Goal: Transaction & Acquisition: Purchase product/service

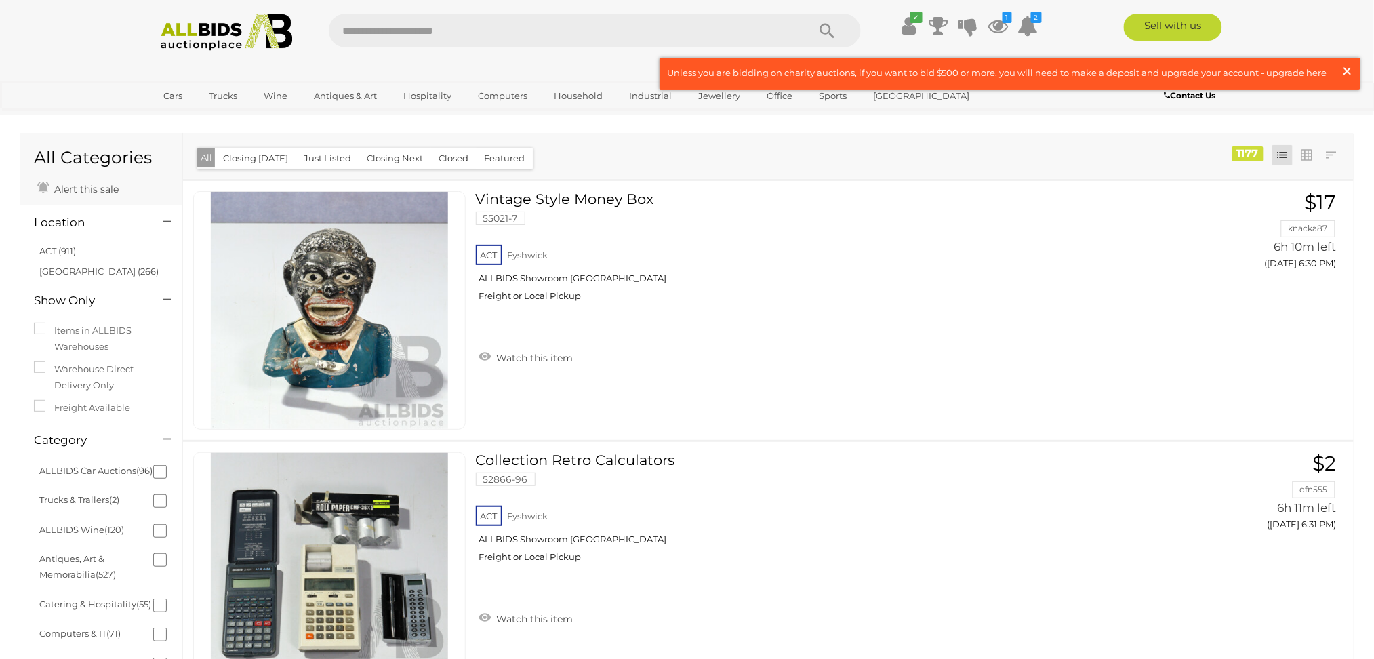
click at [1346, 75] on span "×" at bounding box center [1347, 71] width 12 height 26
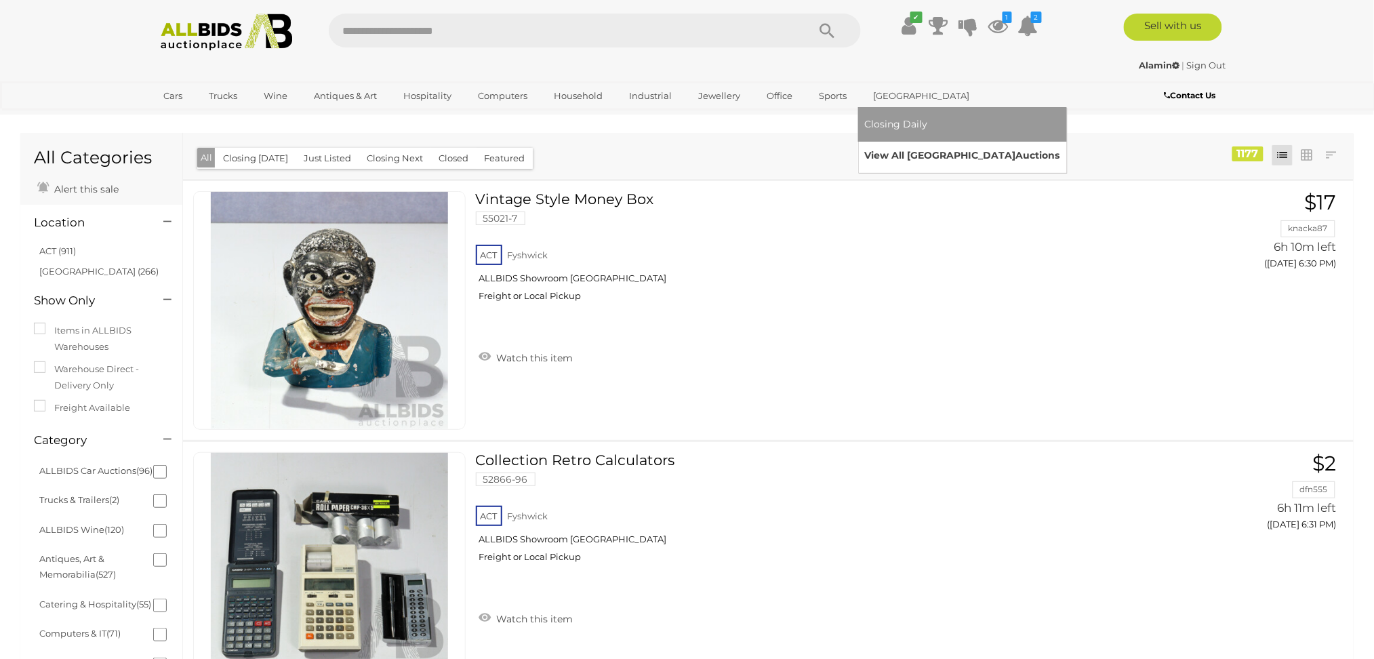
click at [882, 150] on link "View All Sydney Auctions" at bounding box center [962, 155] width 195 height 21
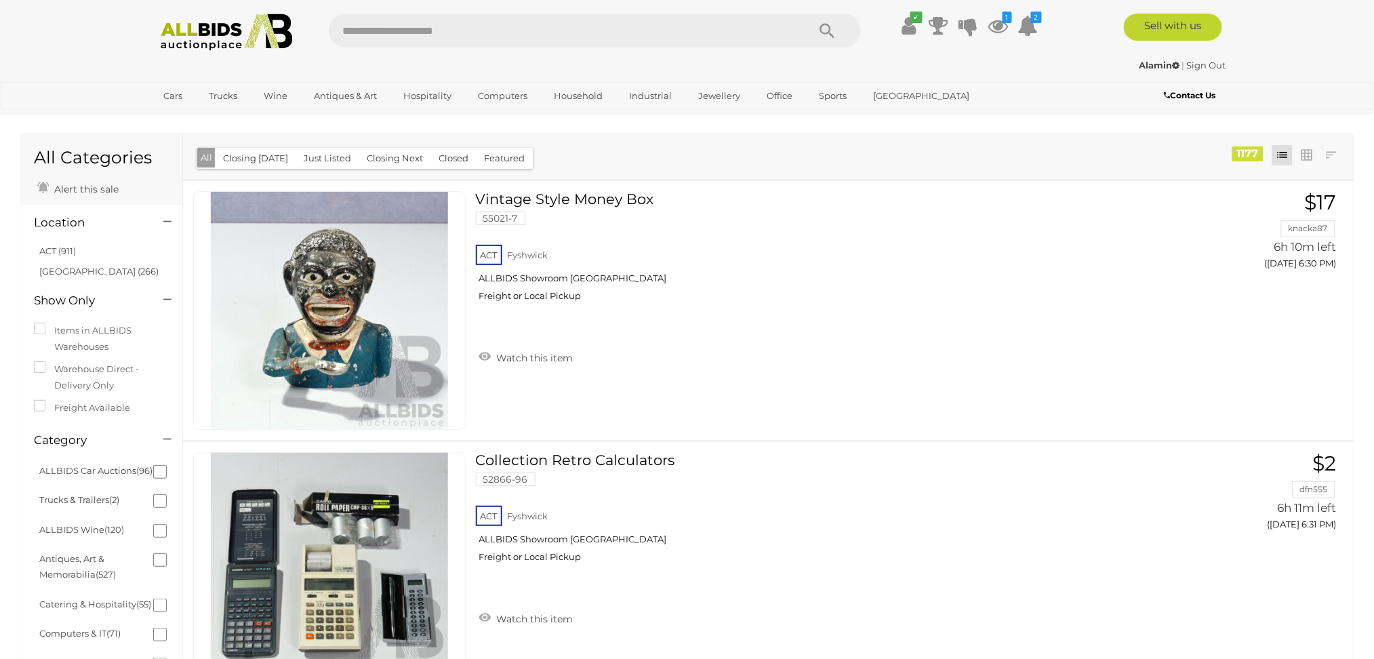
click at [190, 26] on img at bounding box center [226, 32] width 147 height 37
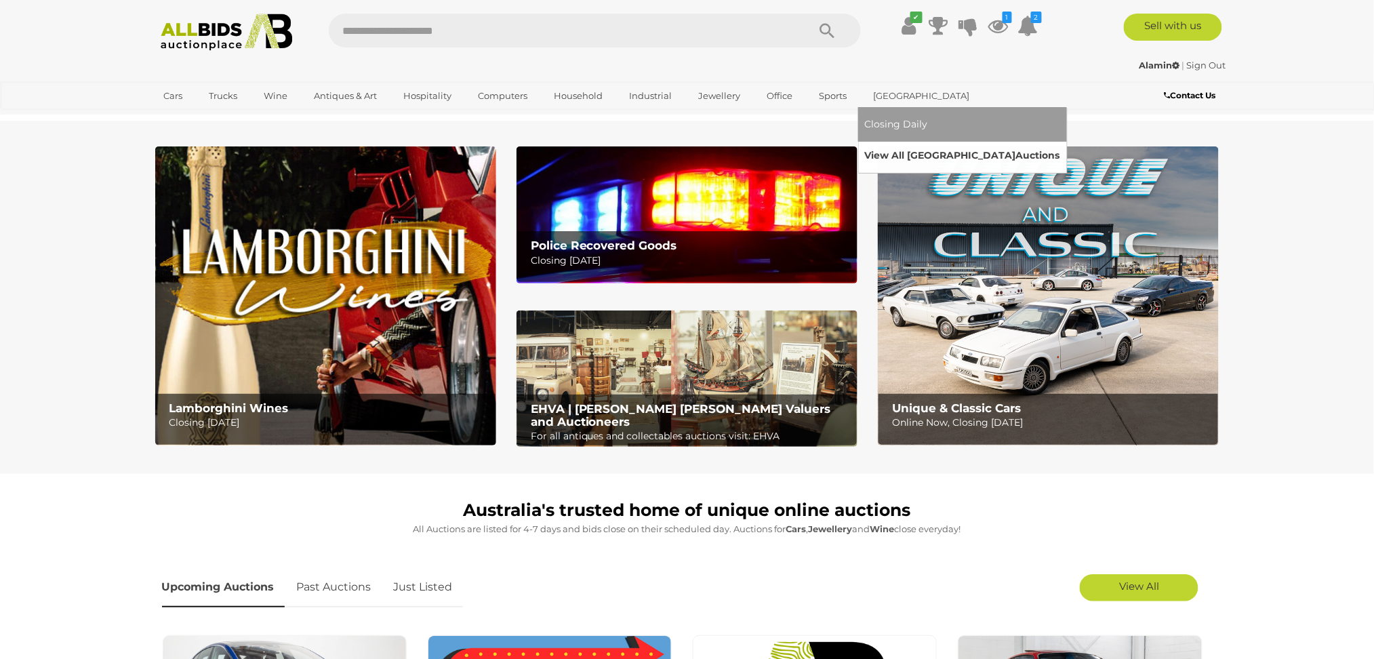
click at [882, 155] on link "View All Sydney Auctions" at bounding box center [962, 155] width 195 height 21
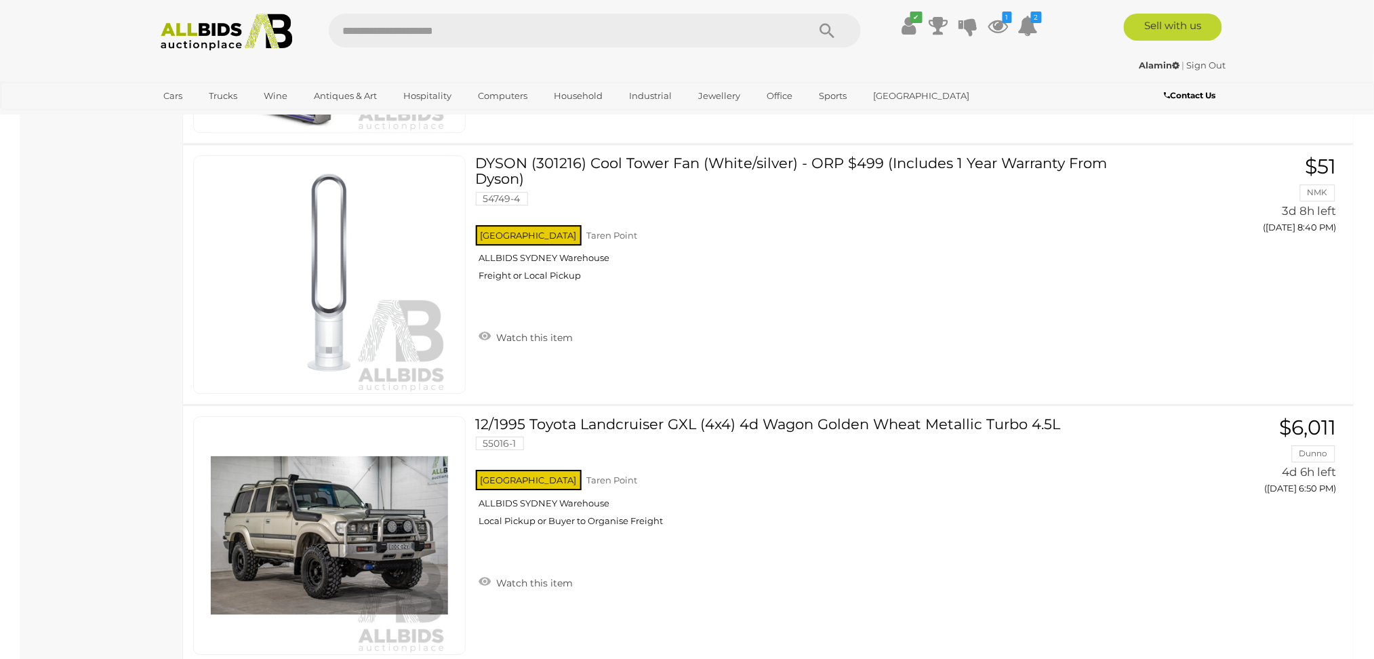
scroll to position [12830, 0]
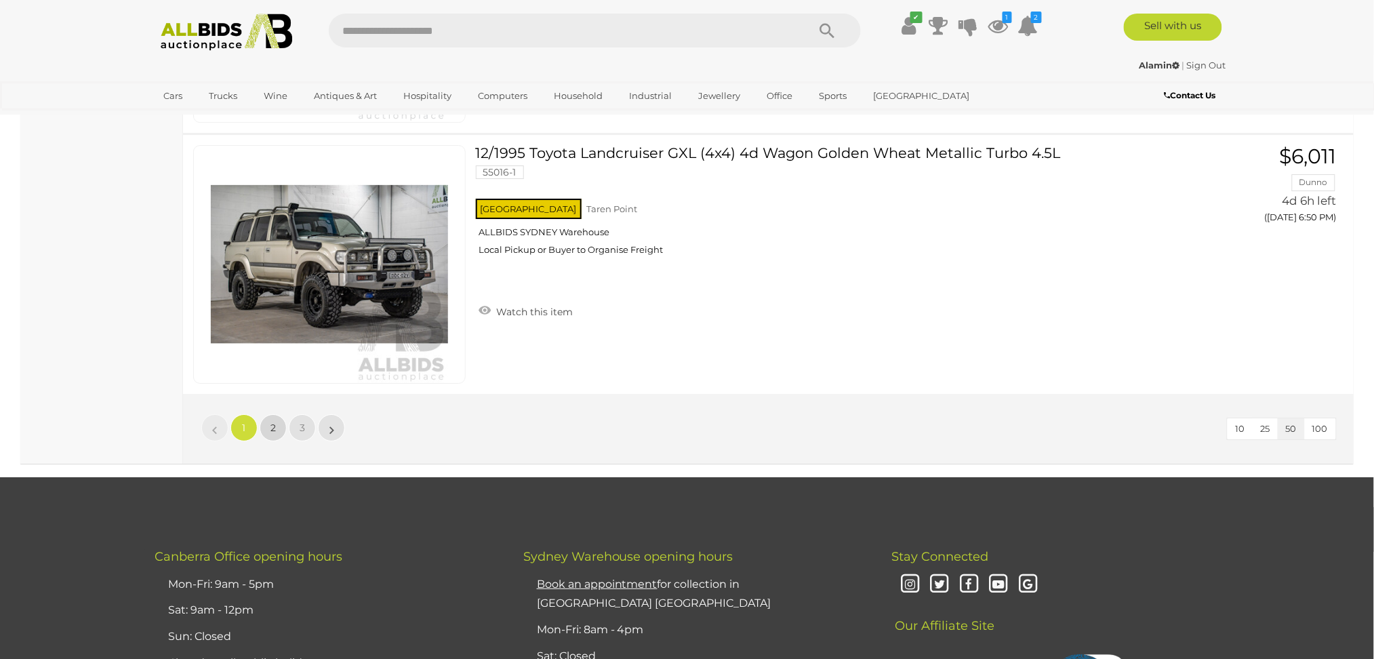
click at [275, 421] on span "2" at bounding box center [272, 427] width 5 height 12
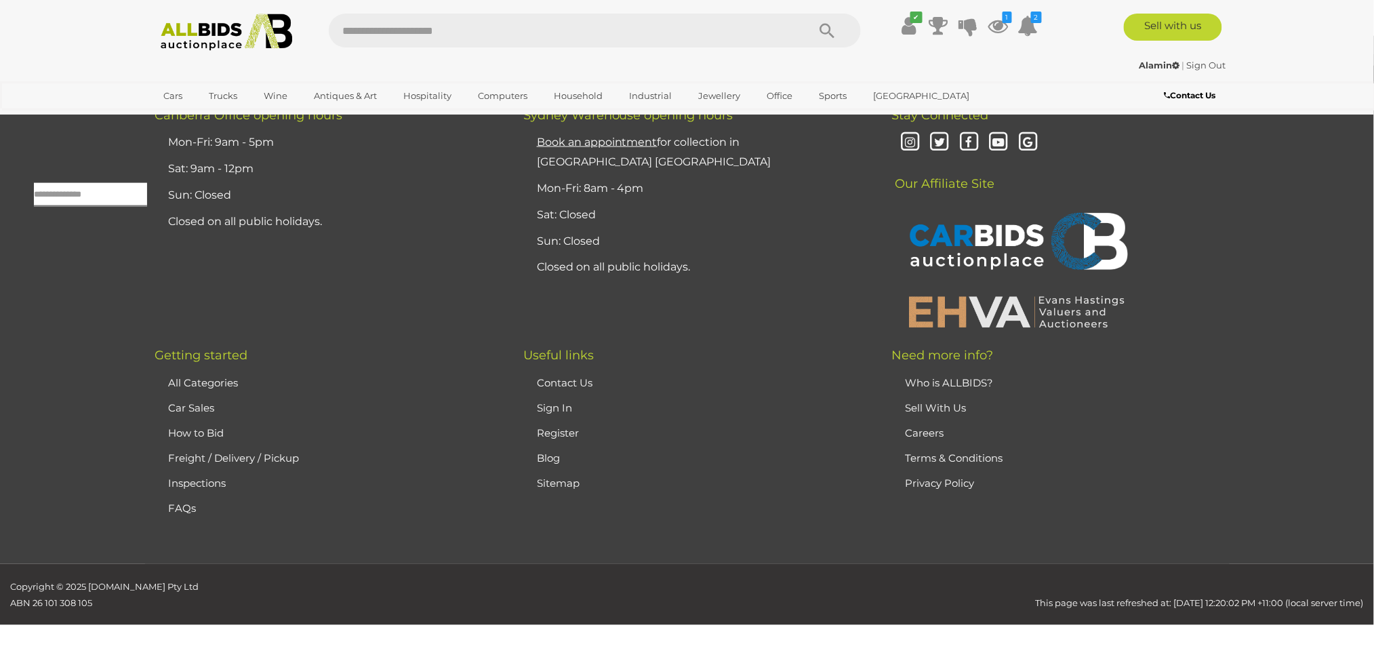
scroll to position [43, 0]
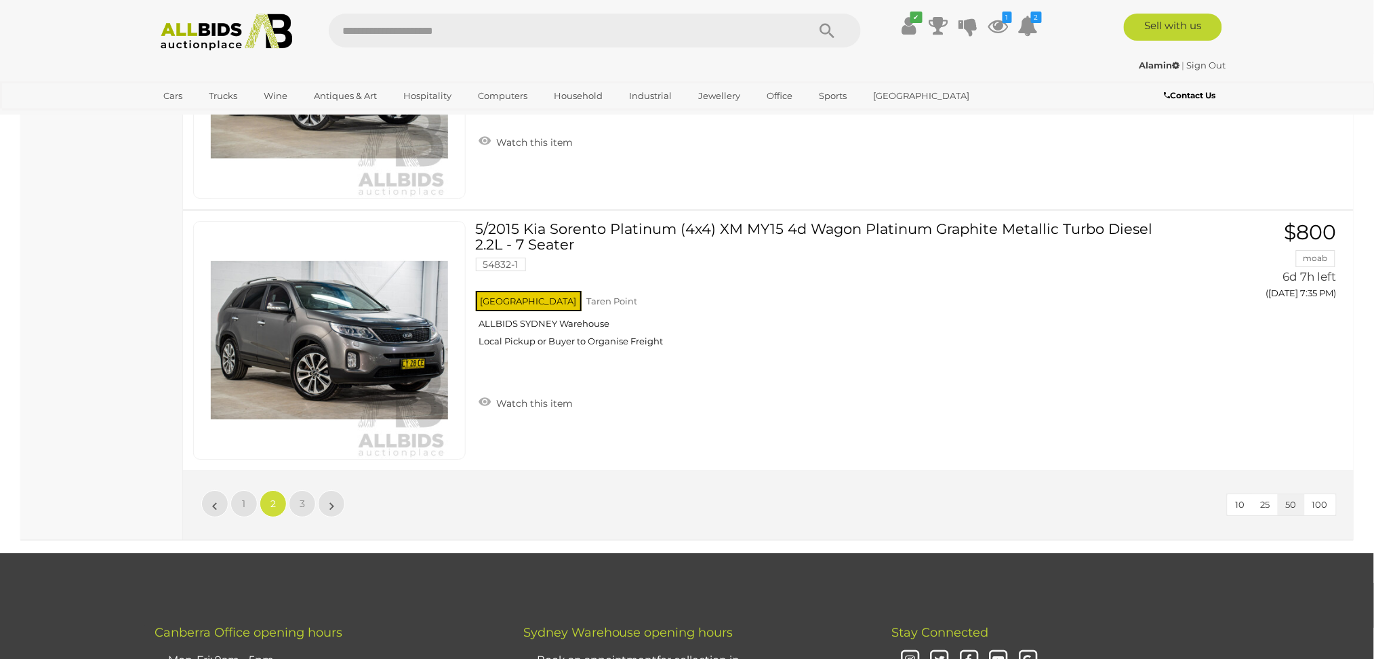
scroll to position [12873, 0]
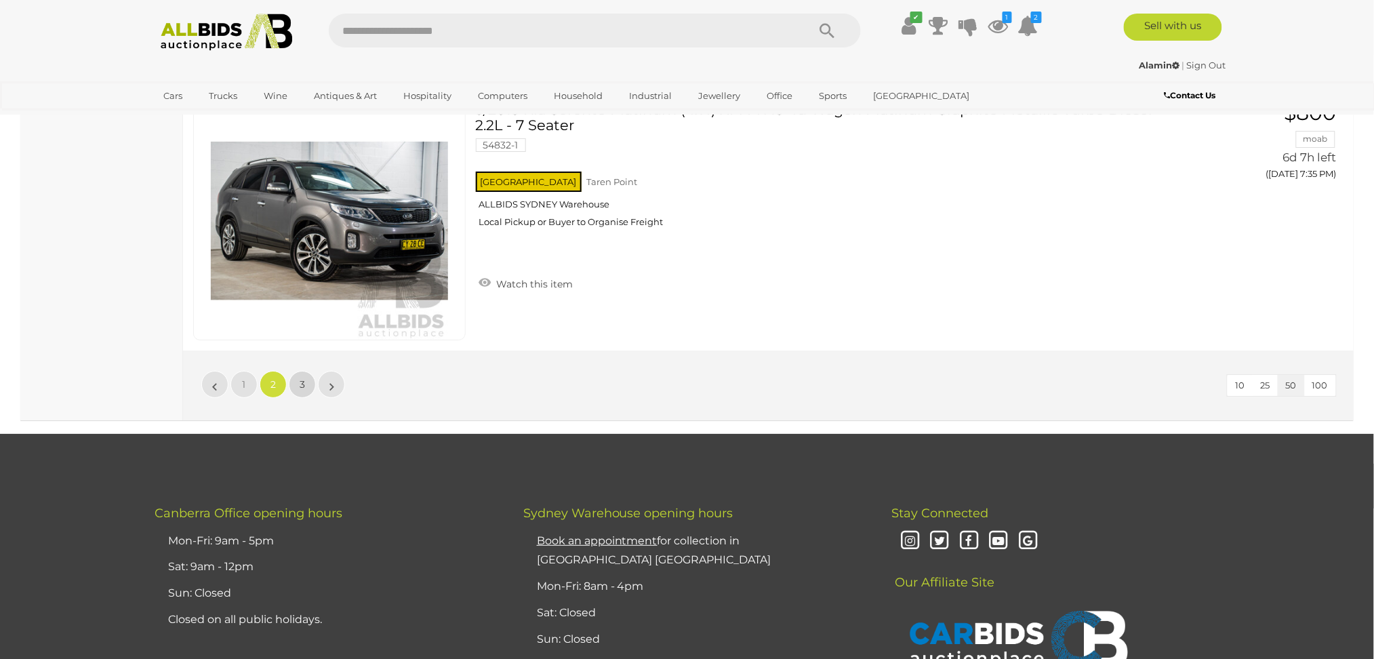
click at [306, 371] on link "3" at bounding box center [302, 384] width 27 height 27
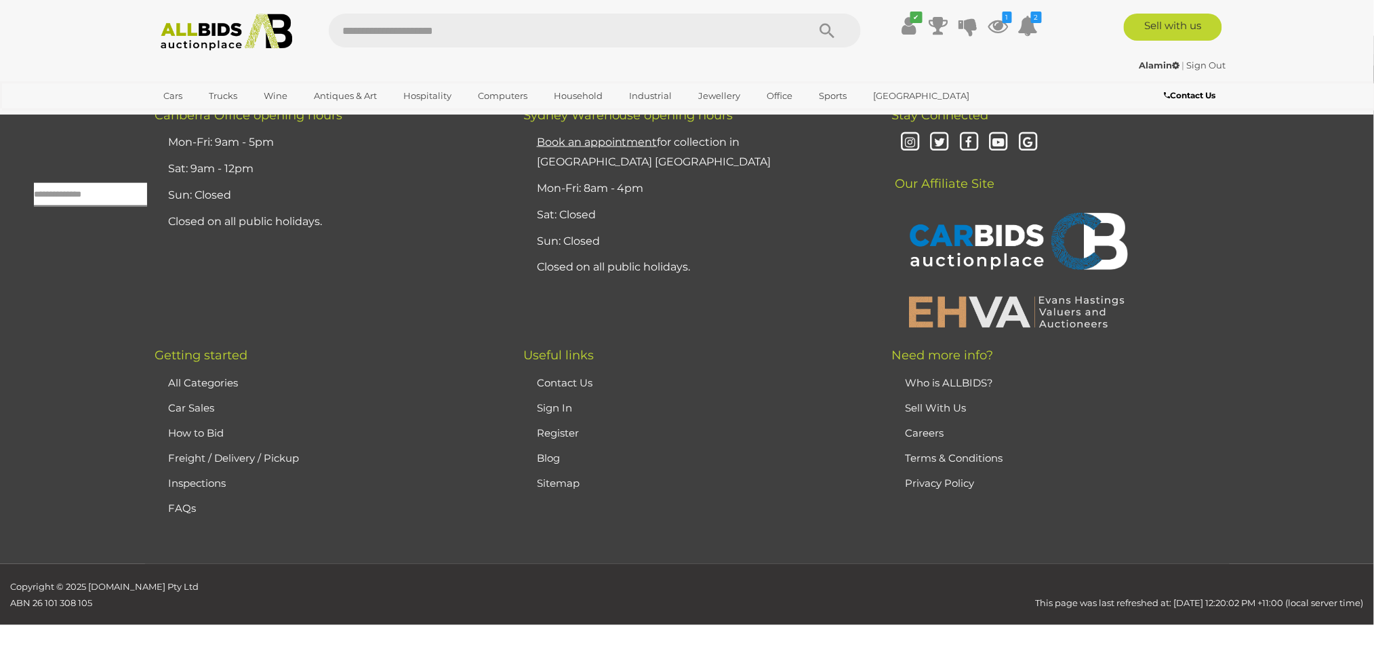
scroll to position [43, 0]
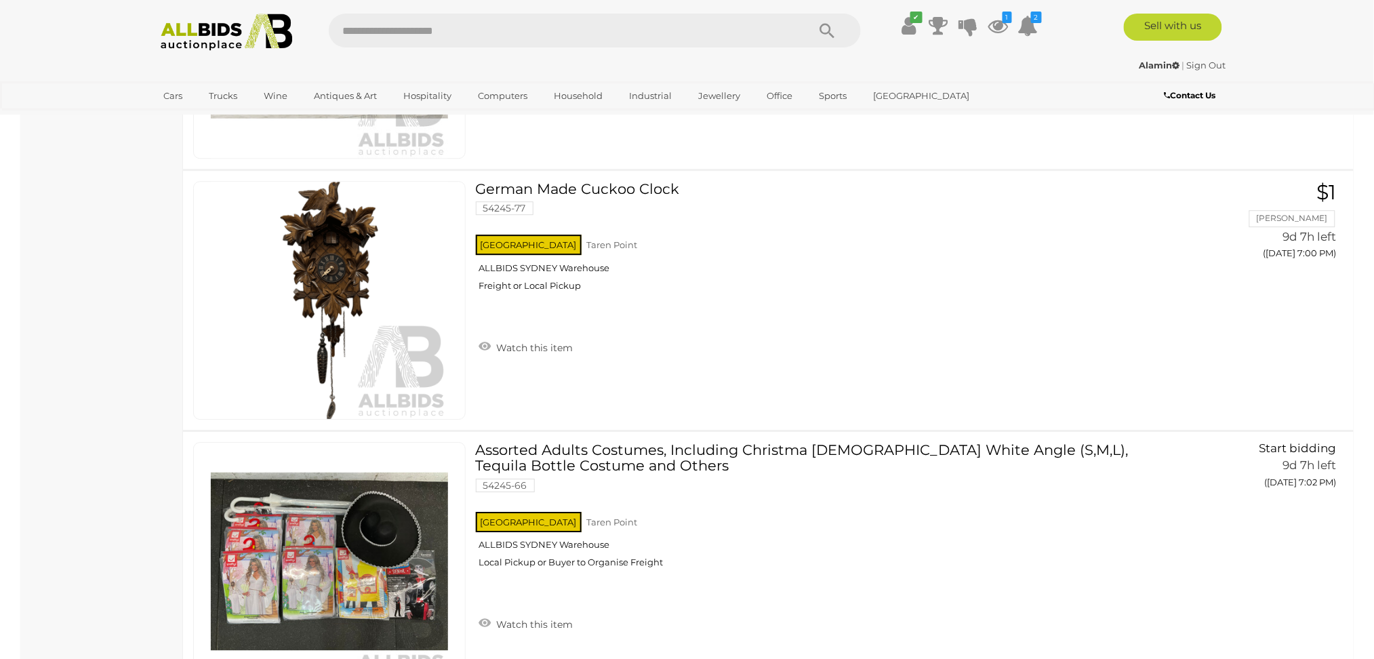
scroll to position [1308, 0]
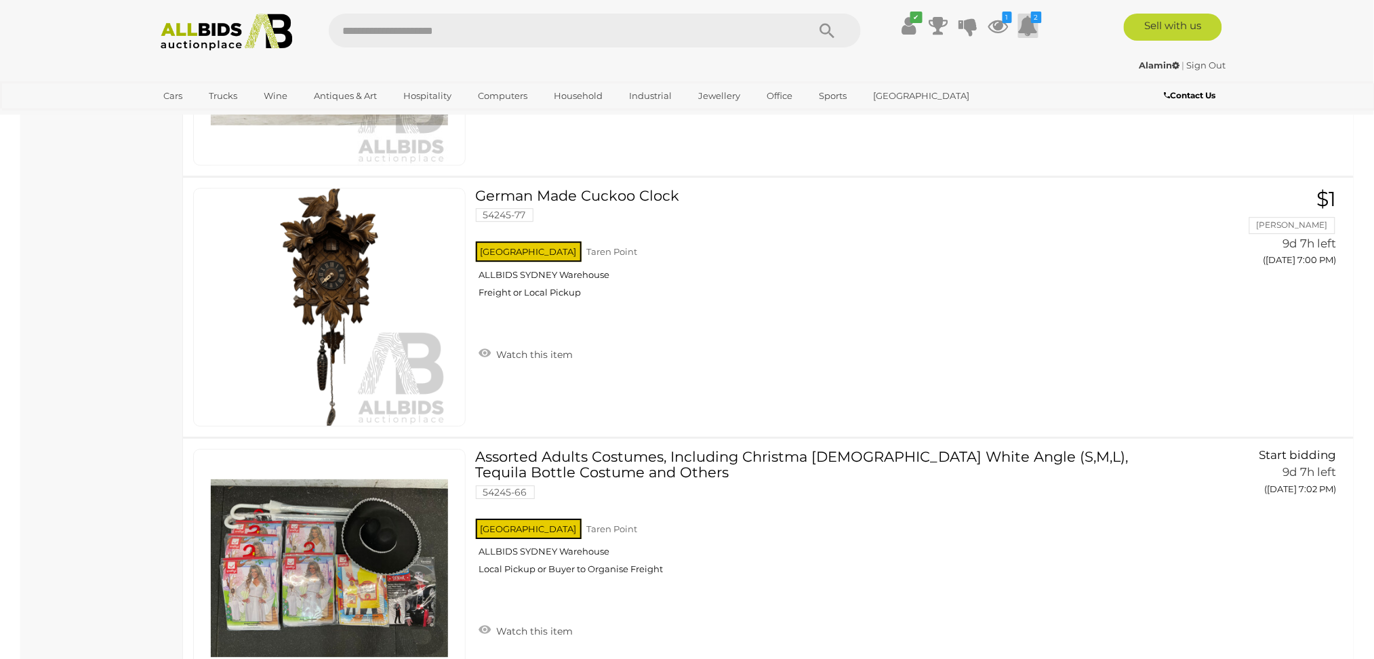
click at [1031, 34] on icon at bounding box center [1028, 26] width 20 height 24
